Goal: Go to known website: Go to known website

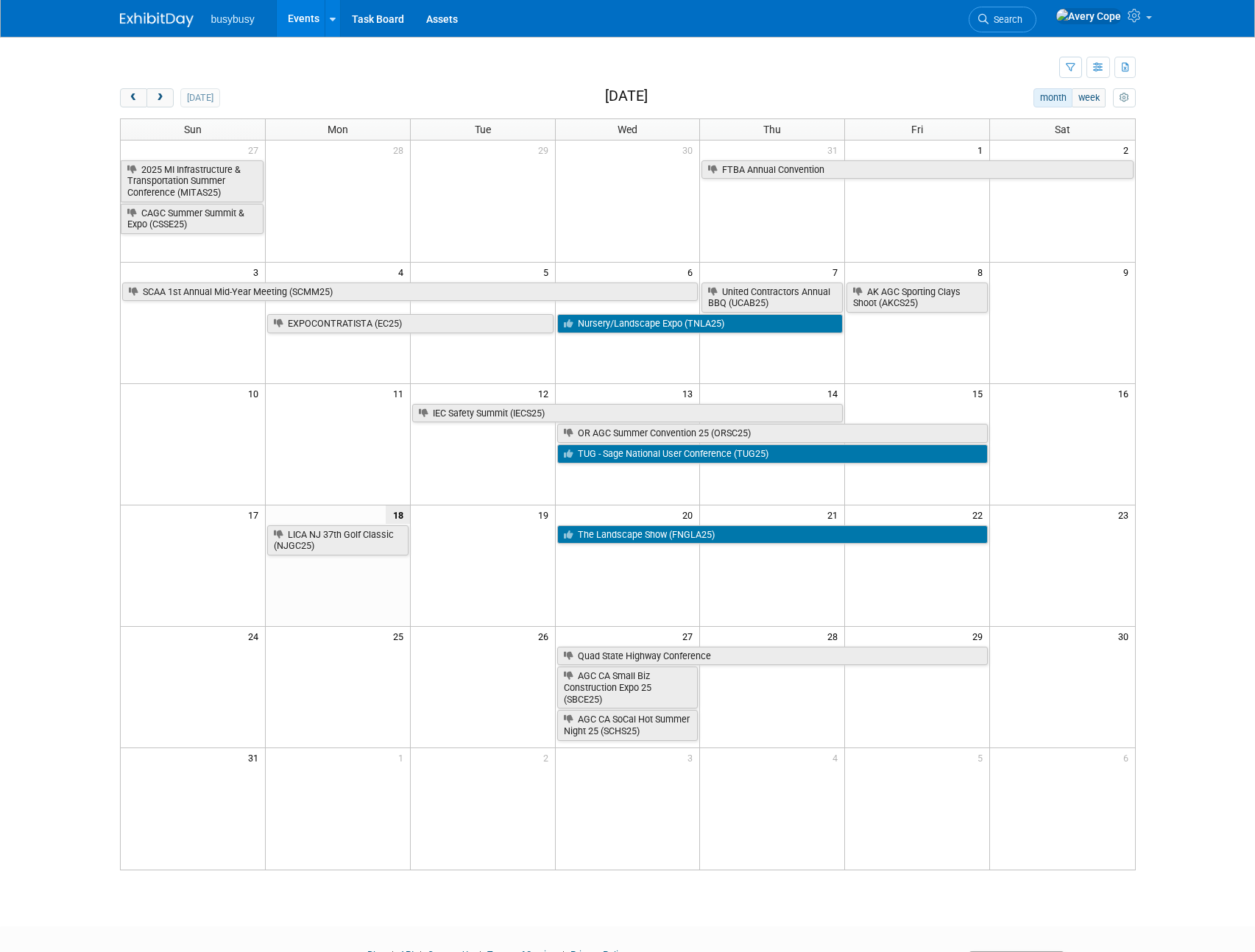
click at [442, 75] on td at bounding box center [590, 67] width 940 height 26
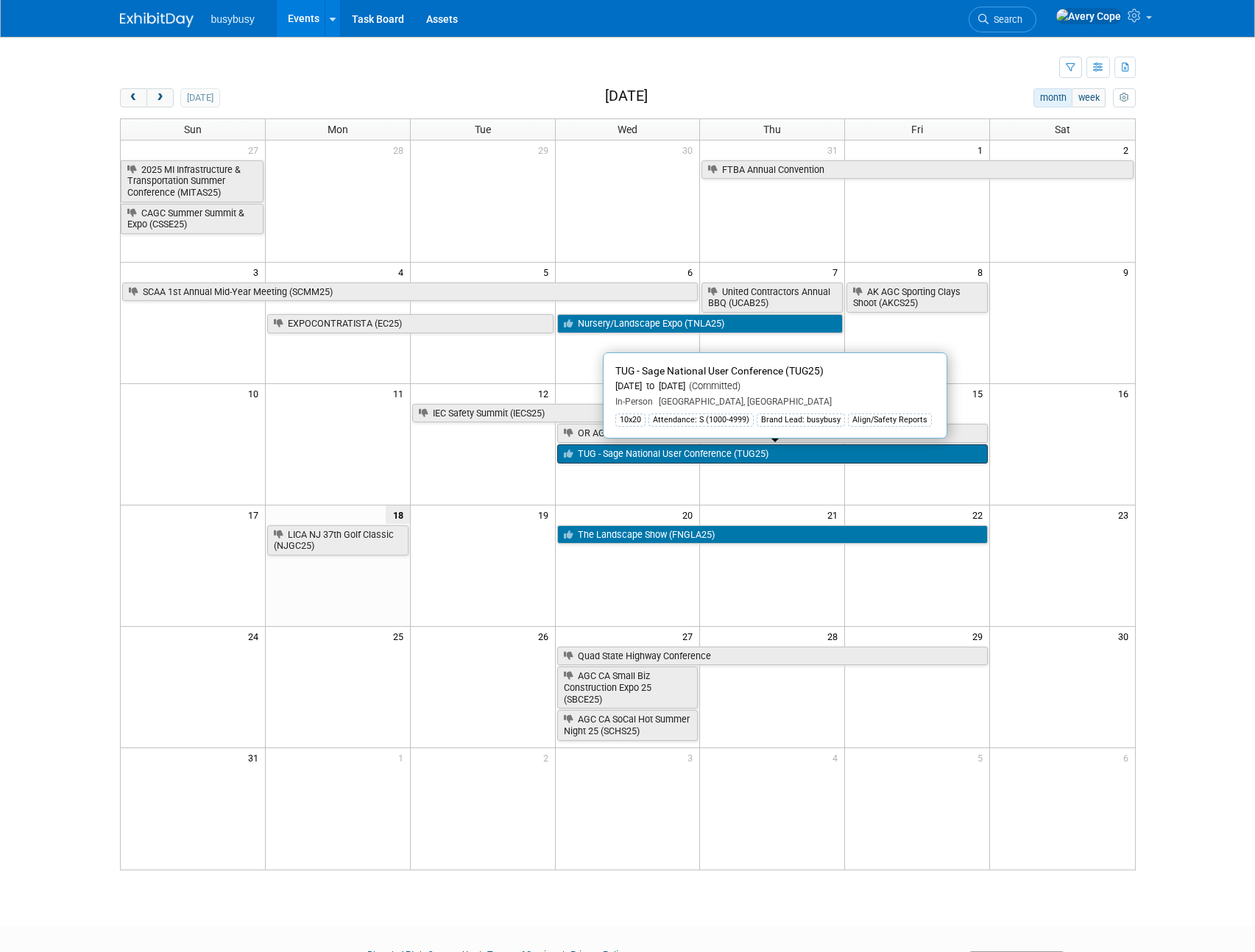
click at [679, 454] on link "TUG - Sage National User Conference (TUG25)" at bounding box center [773, 454] width 431 height 19
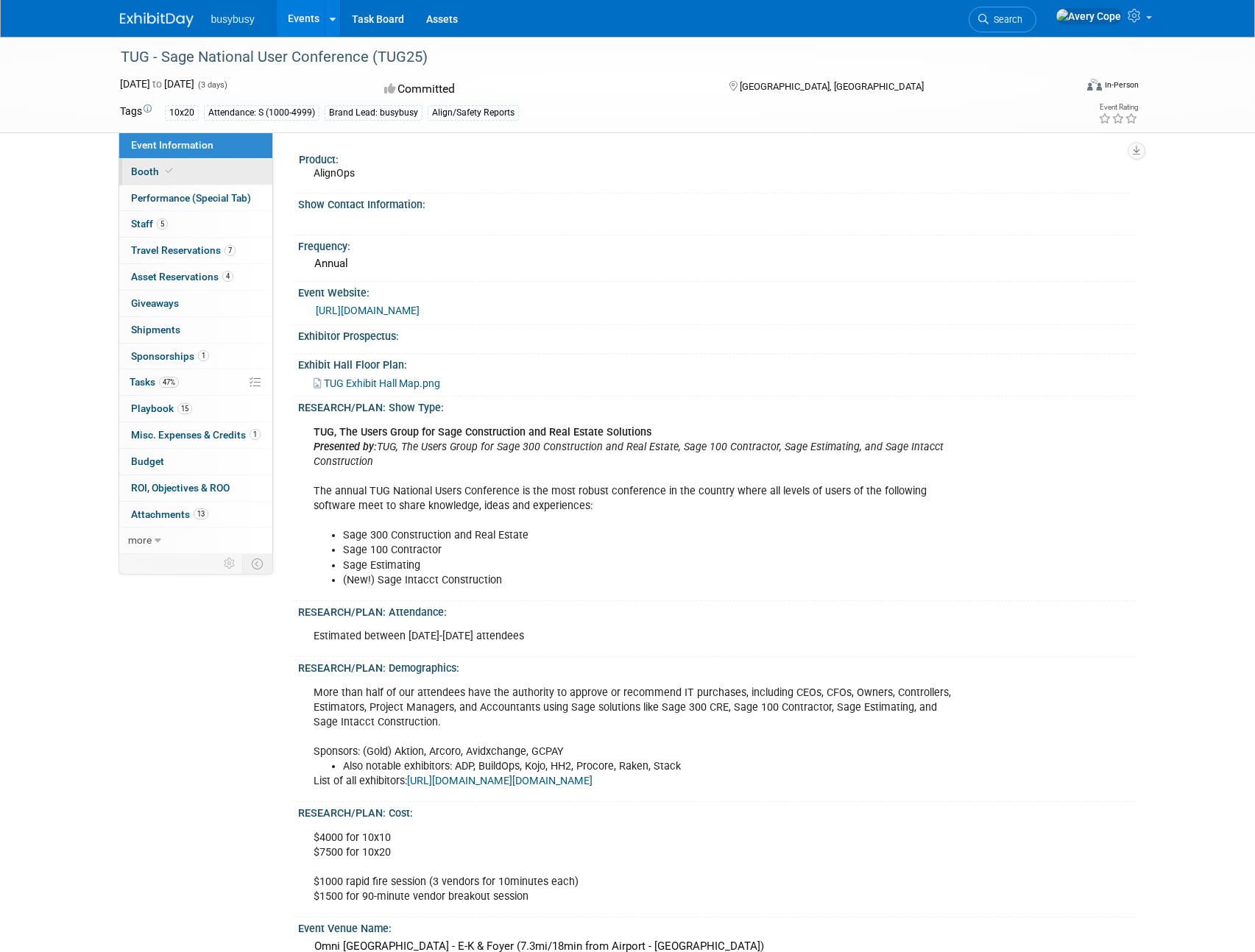
click at [196, 182] on link "Booth" at bounding box center [196, 172] width 153 height 26
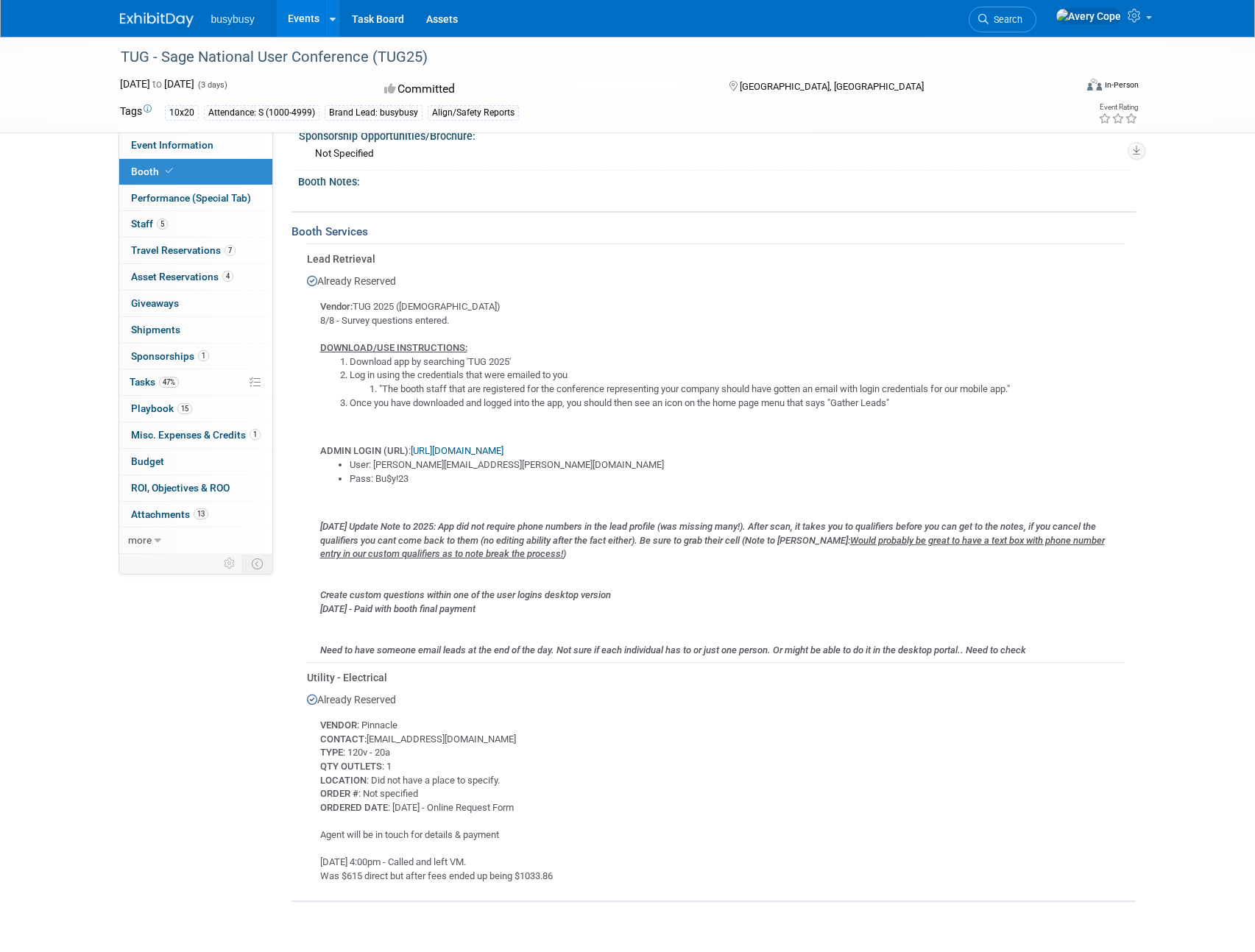
scroll to position [614, 0]
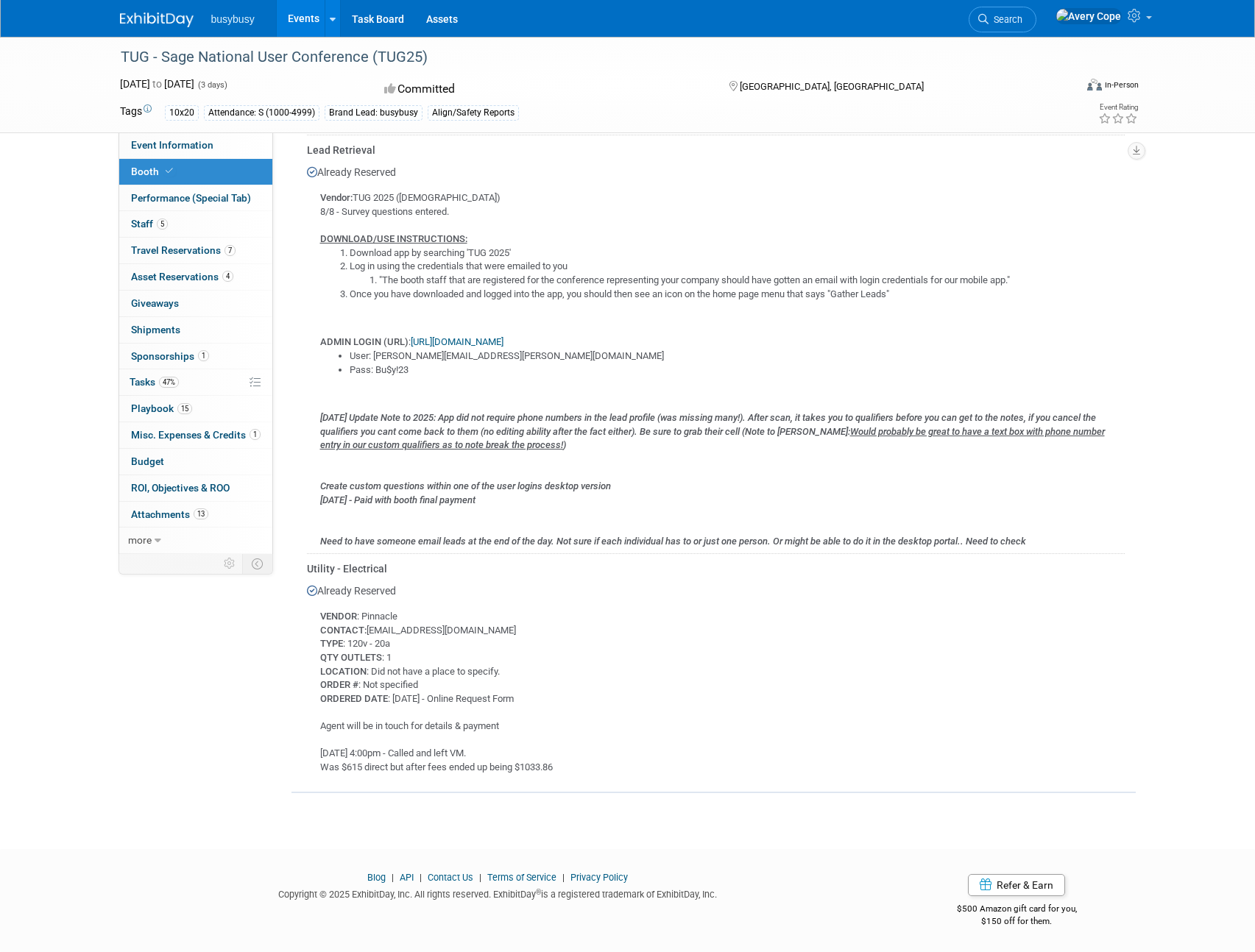
click at [503, 340] on link "https://connect-v3.jujama.com/2025-TUG-National-Users-Conference" at bounding box center [456, 341] width 93 height 11
